Goal: Task Accomplishment & Management: Manage account settings

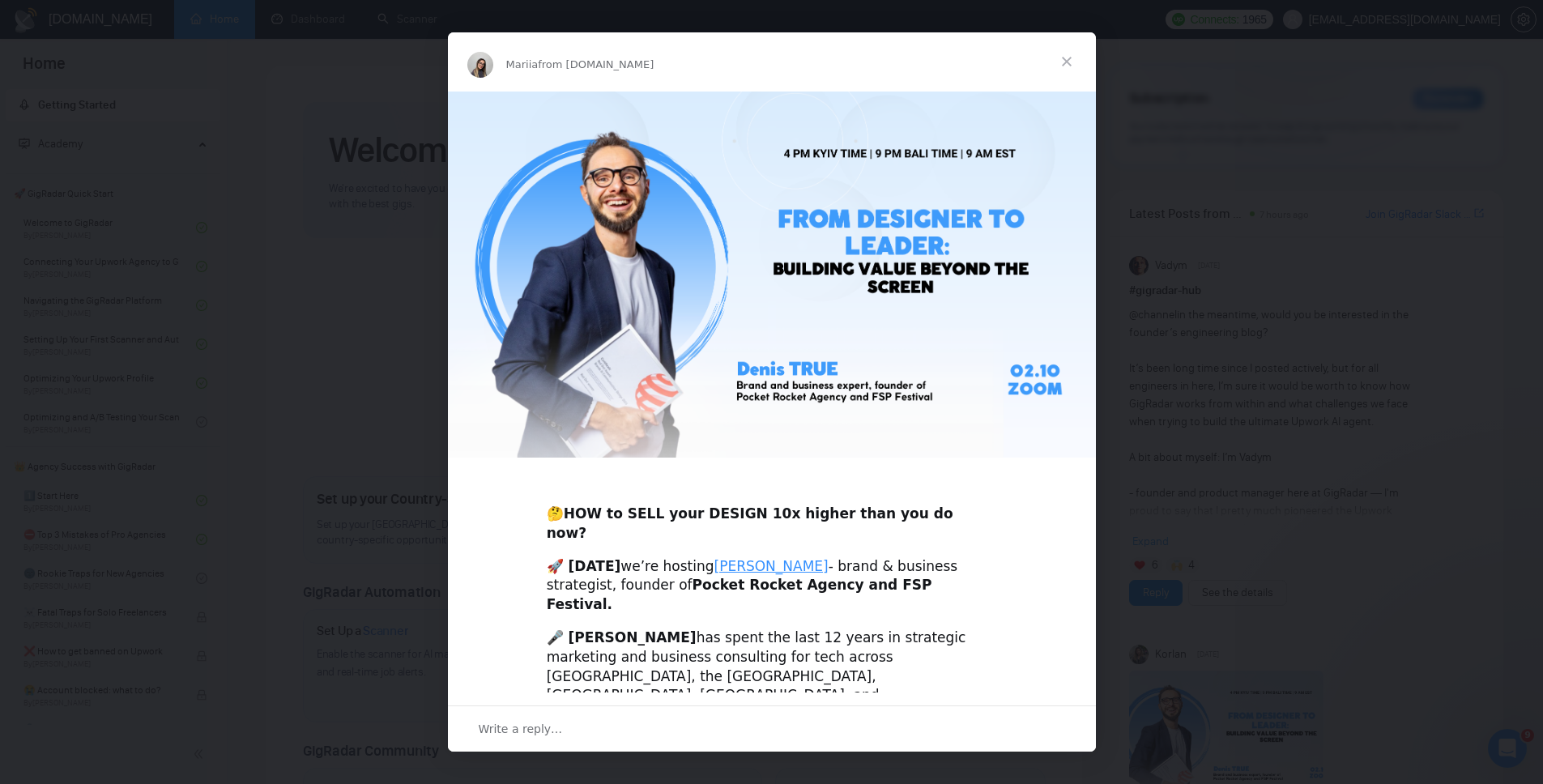
click at [1060, 58] on span "Close" at bounding box center [1066, 61] width 58 height 58
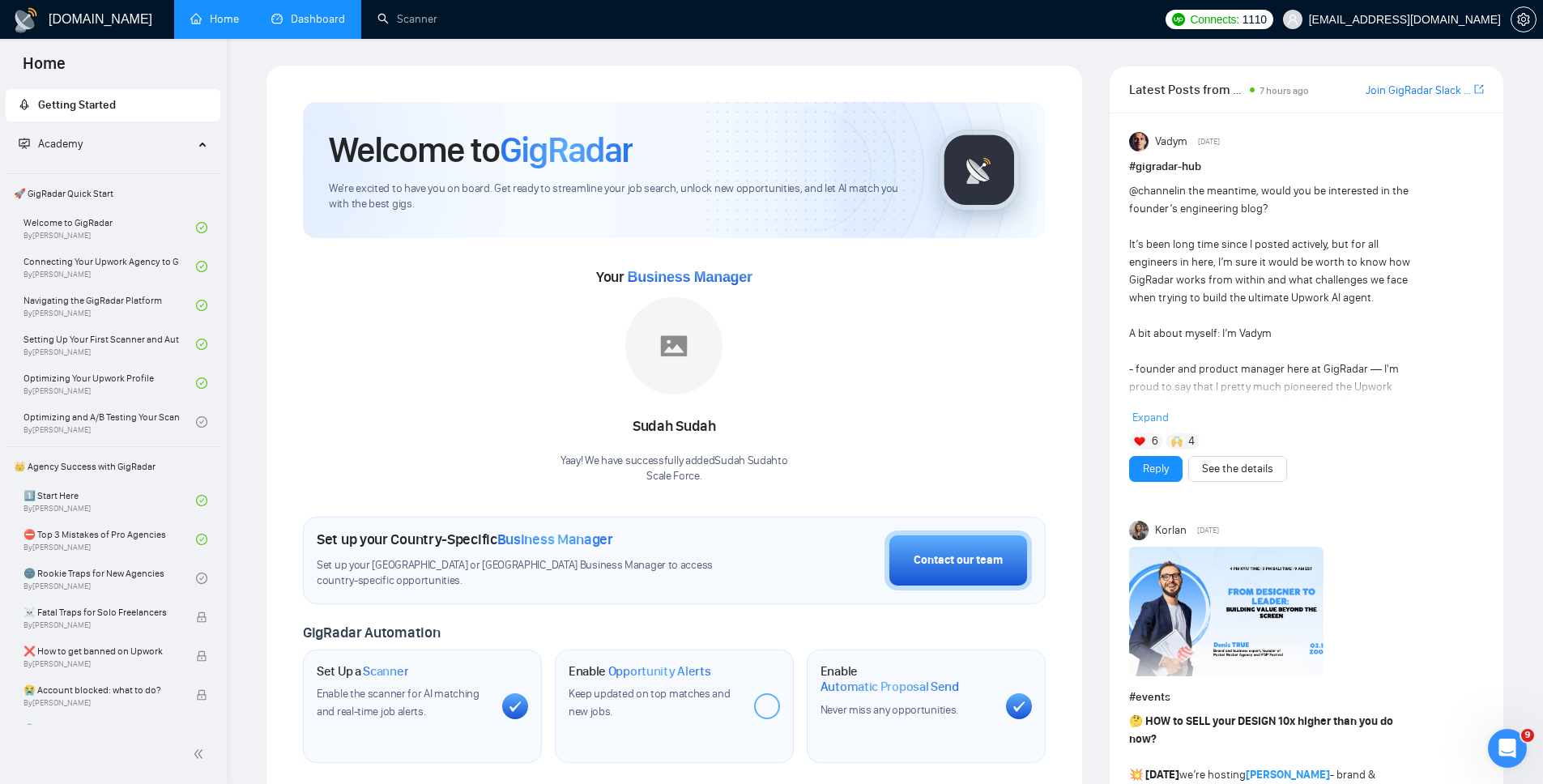
click at [287, 17] on link "Dashboard" at bounding box center [308, 19] width 73 height 14
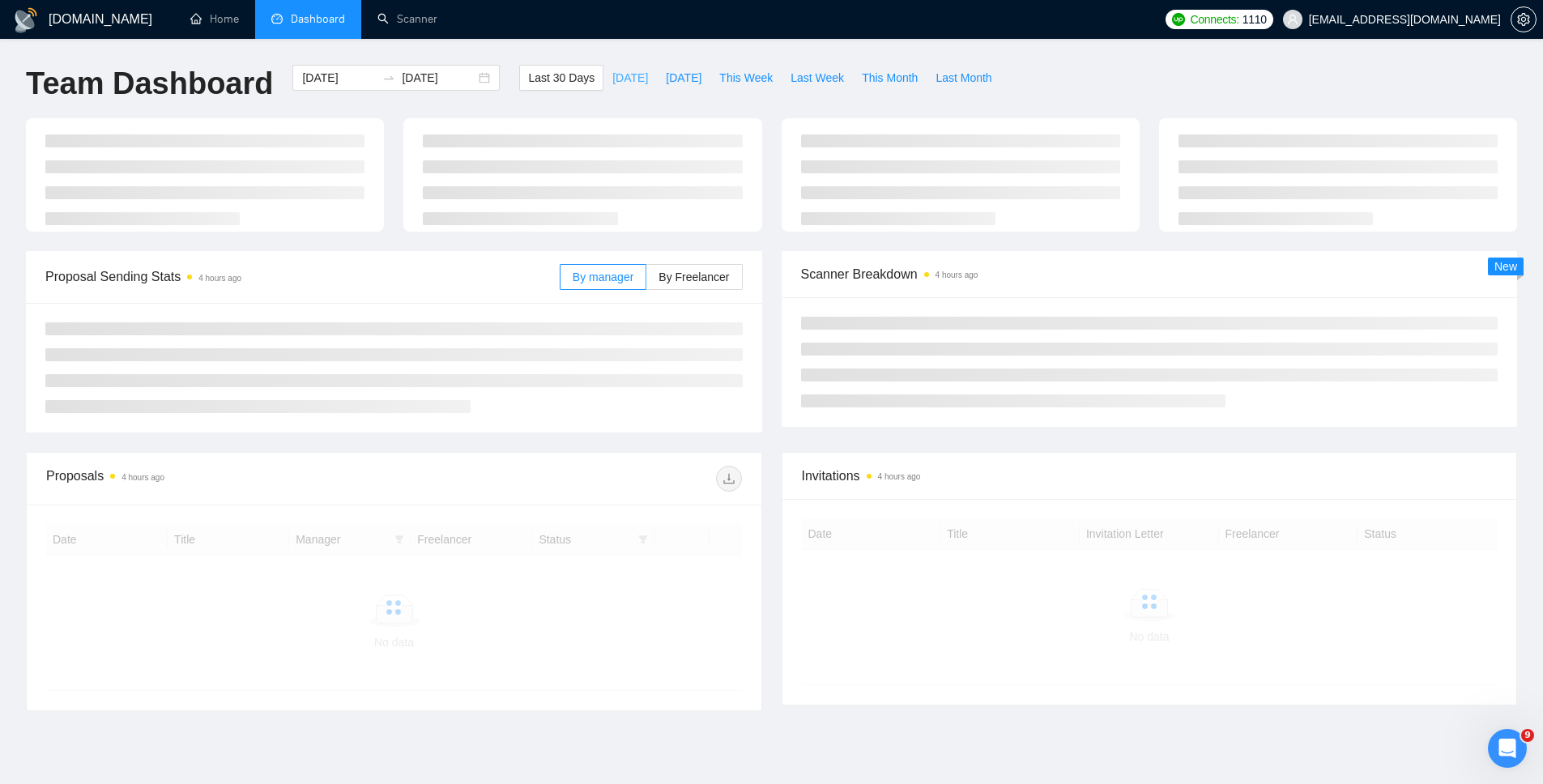
click at [612, 69] on span "[DATE]" at bounding box center [630, 78] width 36 height 18
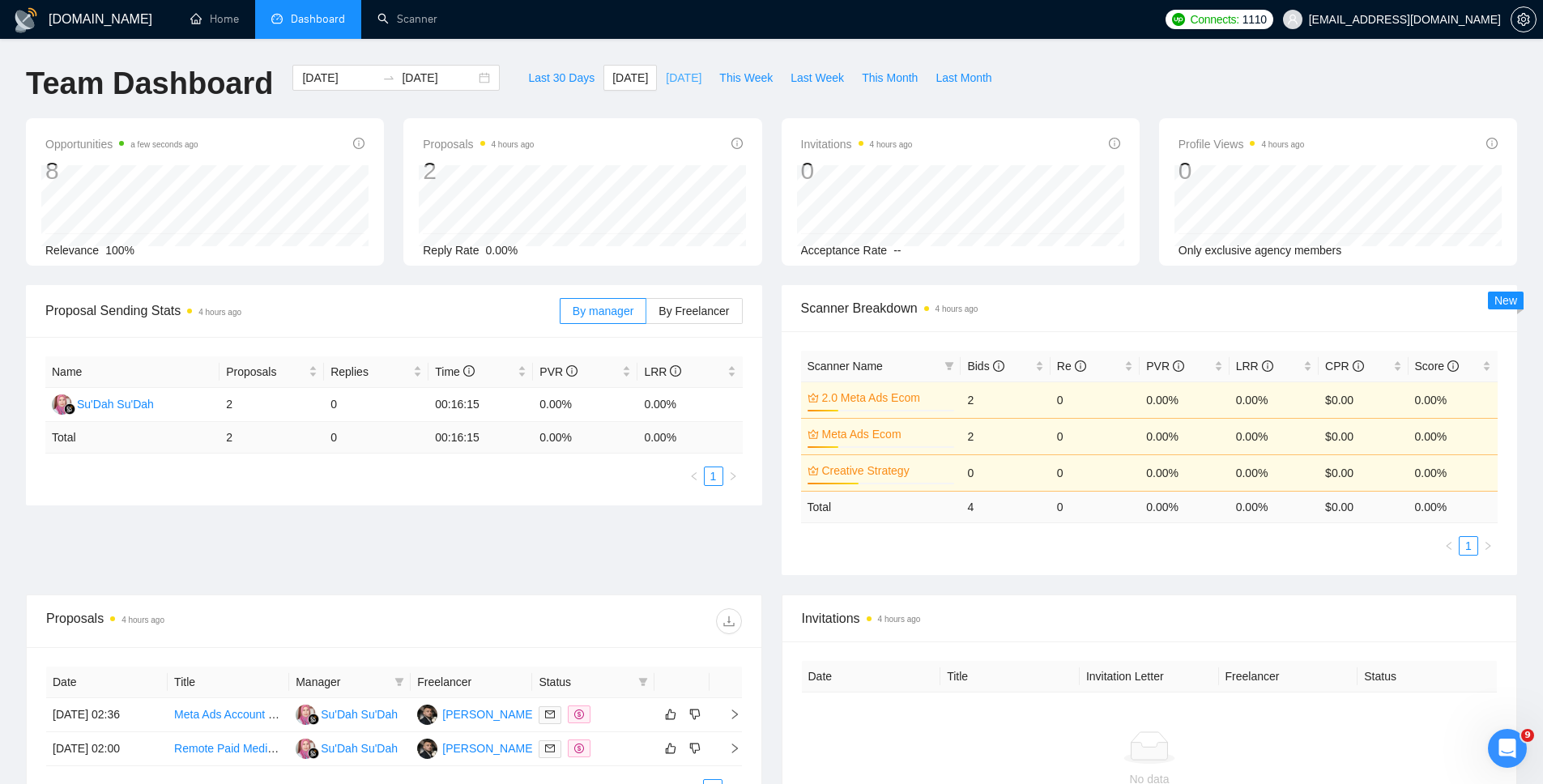
drag, startPoint x: 685, startPoint y: 62, endPoint x: 695, endPoint y: 65, distance: 10.4
click at [692, 63] on div "[DOMAIN_NAME] Home Dashboard Scanner Connects: 1110 [EMAIL_ADDRESS][DOMAIN_NAME…" at bounding box center [772, 496] width 1543 height 992
click at [689, 69] on span "[DATE]" at bounding box center [684, 78] width 36 height 18
type input "[DATE]"
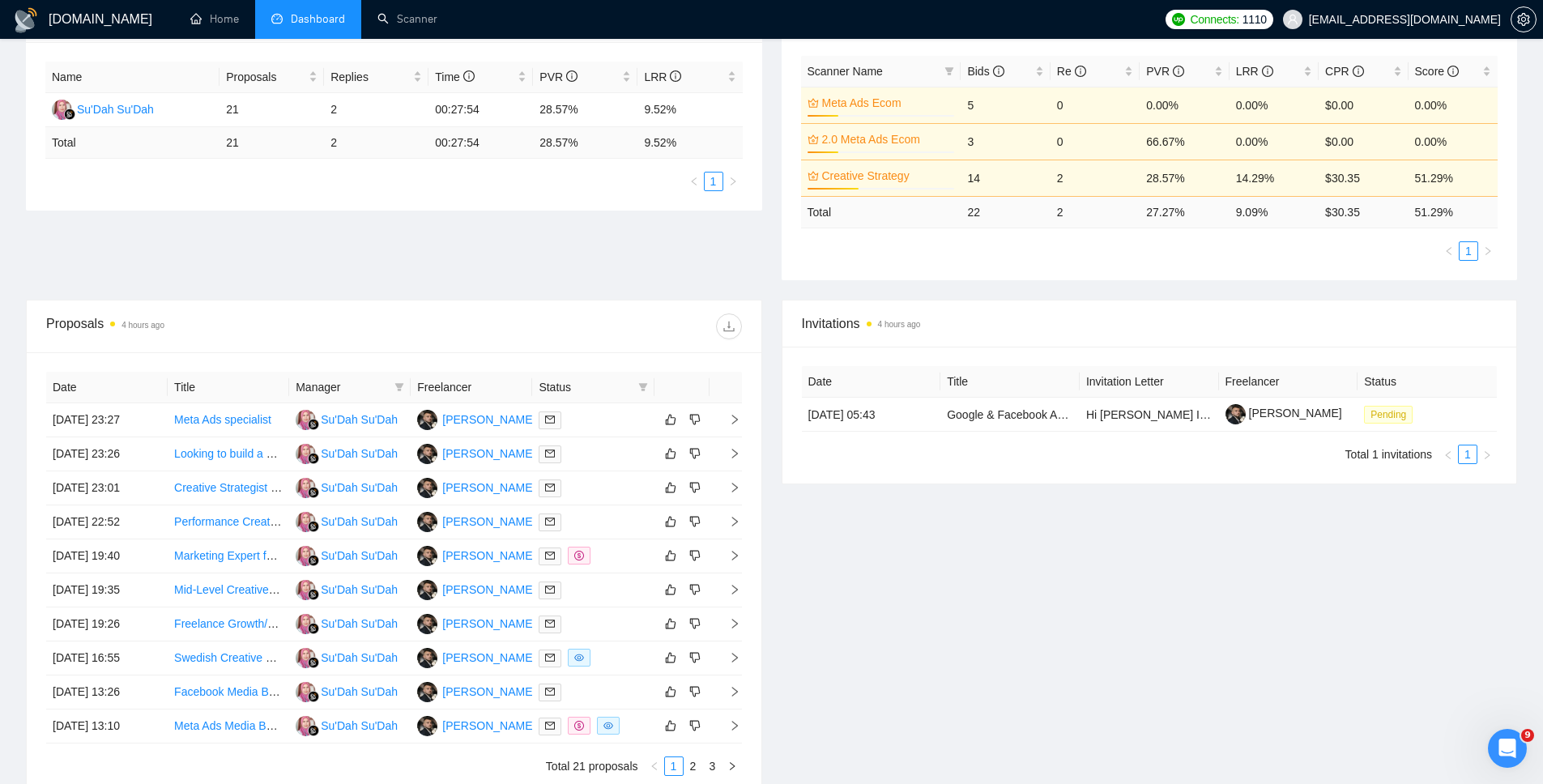
scroll to position [451, 0]
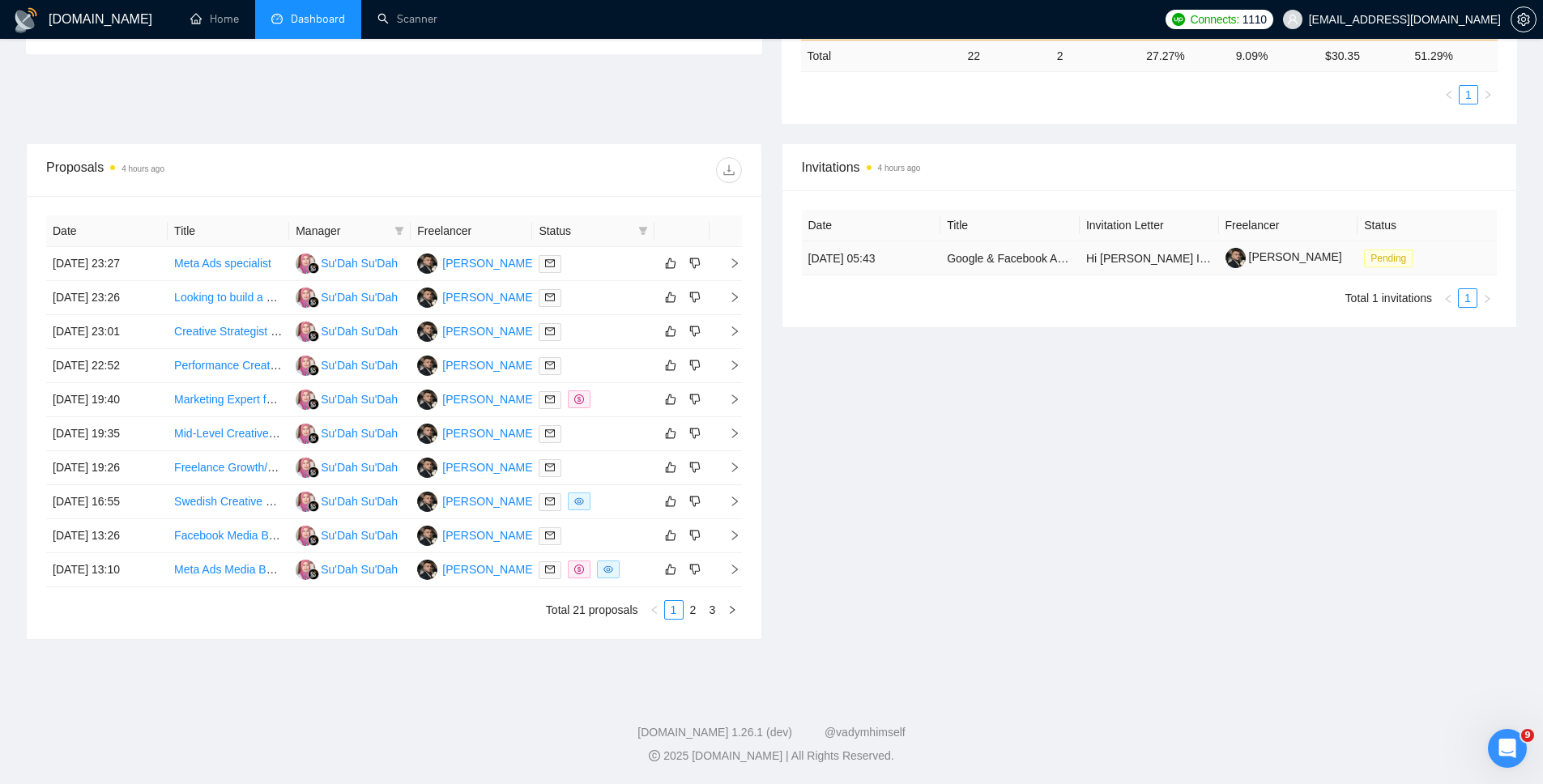
click at [1327, 264] on td "[PERSON_NAME]" at bounding box center [1288, 258] width 139 height 34
click at [1024, 255] on link "Google & Facebook Ads Specialist Needed for Long-Term Collaboration at Gusaino" at bounding box center [1155, 257] width 419 height 13
